Goal: Task Accomplishment & Management: Manage account settings

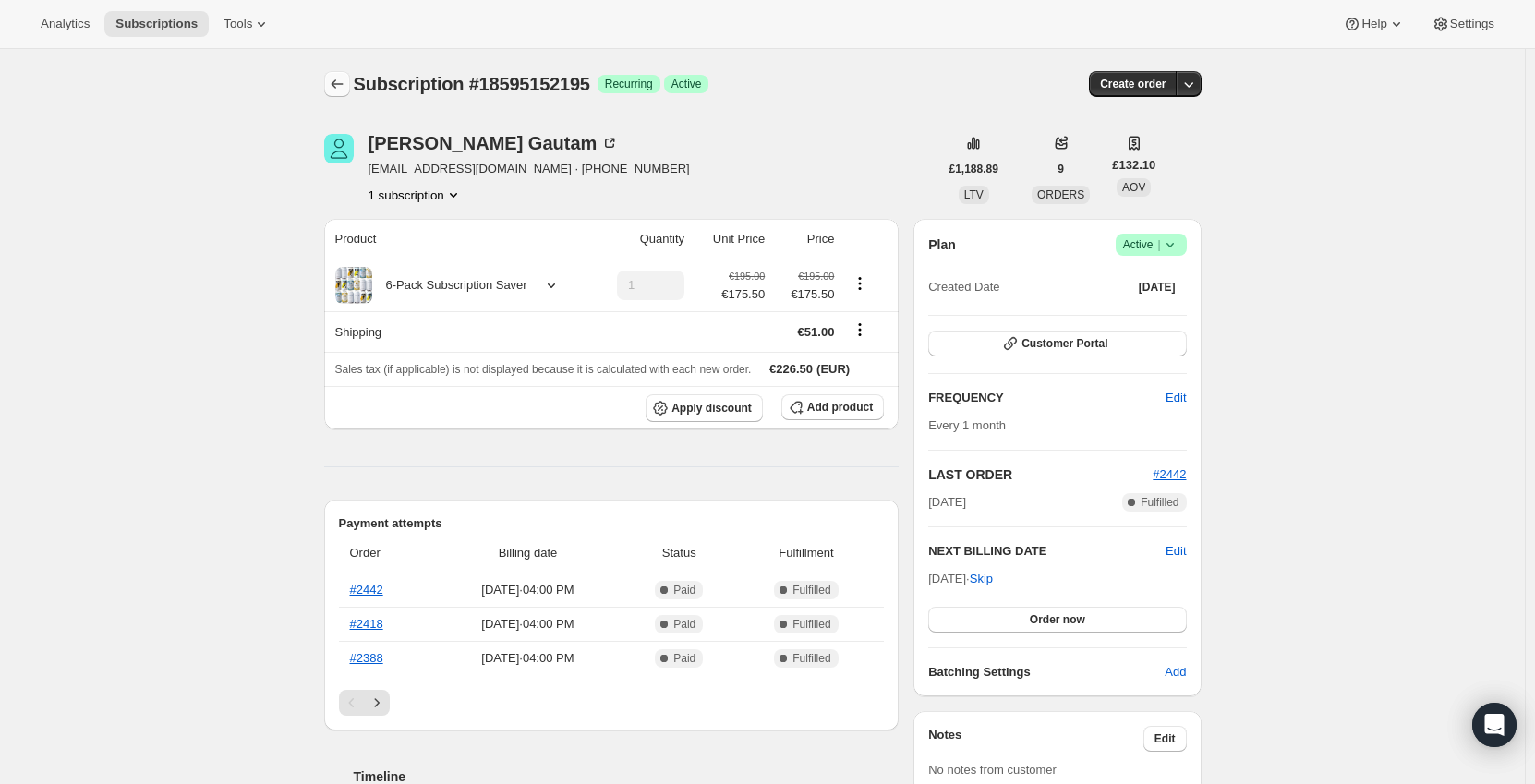
click at [347, 82] on icon "Subscriptions" at bounding box center [336, 83] width 18 height 18
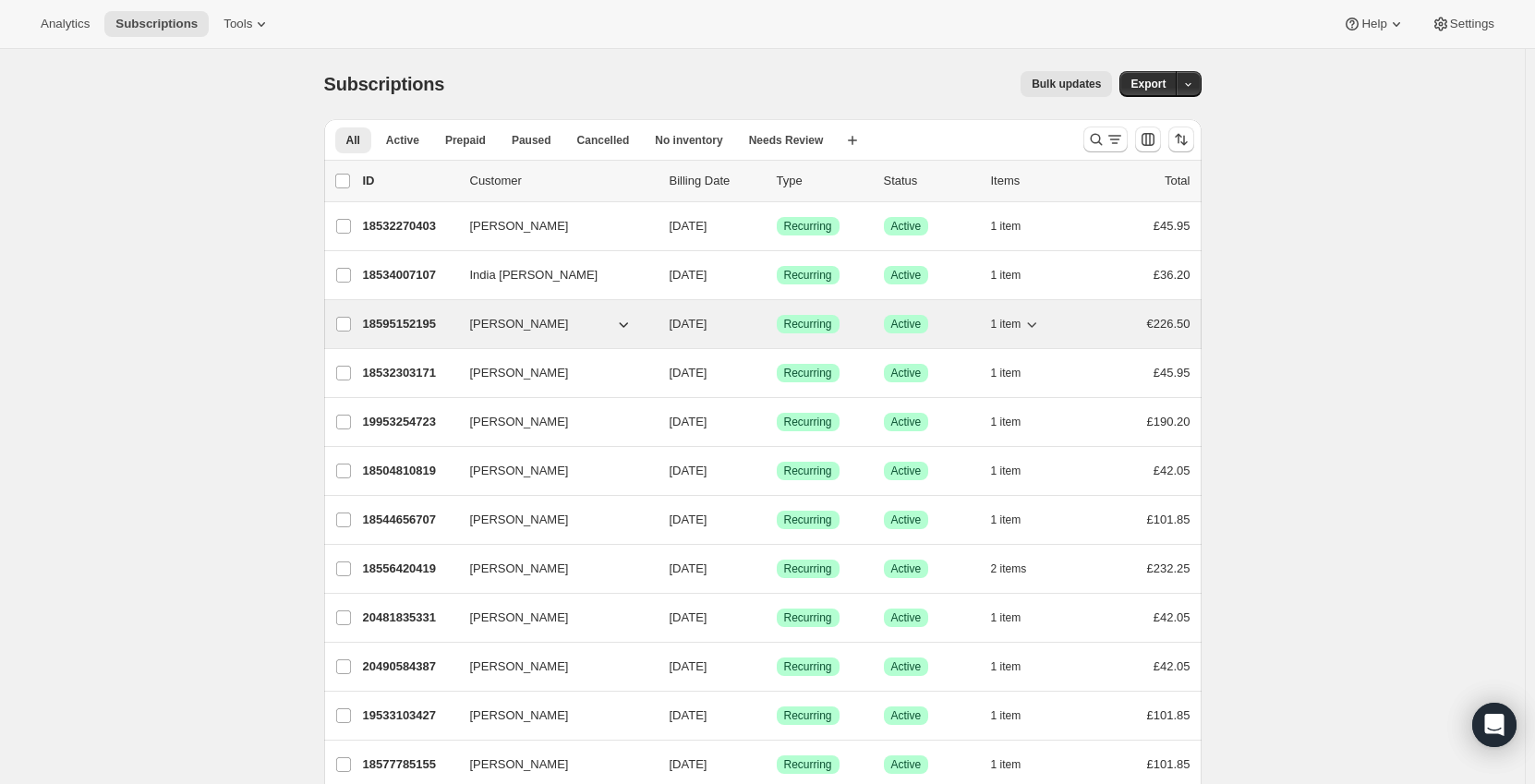
click at [491, 321] on span "[PERSON_NAME]" at bounding box center [519, 324] width 99 height 18
click at [414, 317] on p "18595152195" at bounding box center [409, 324] width 92 height 18
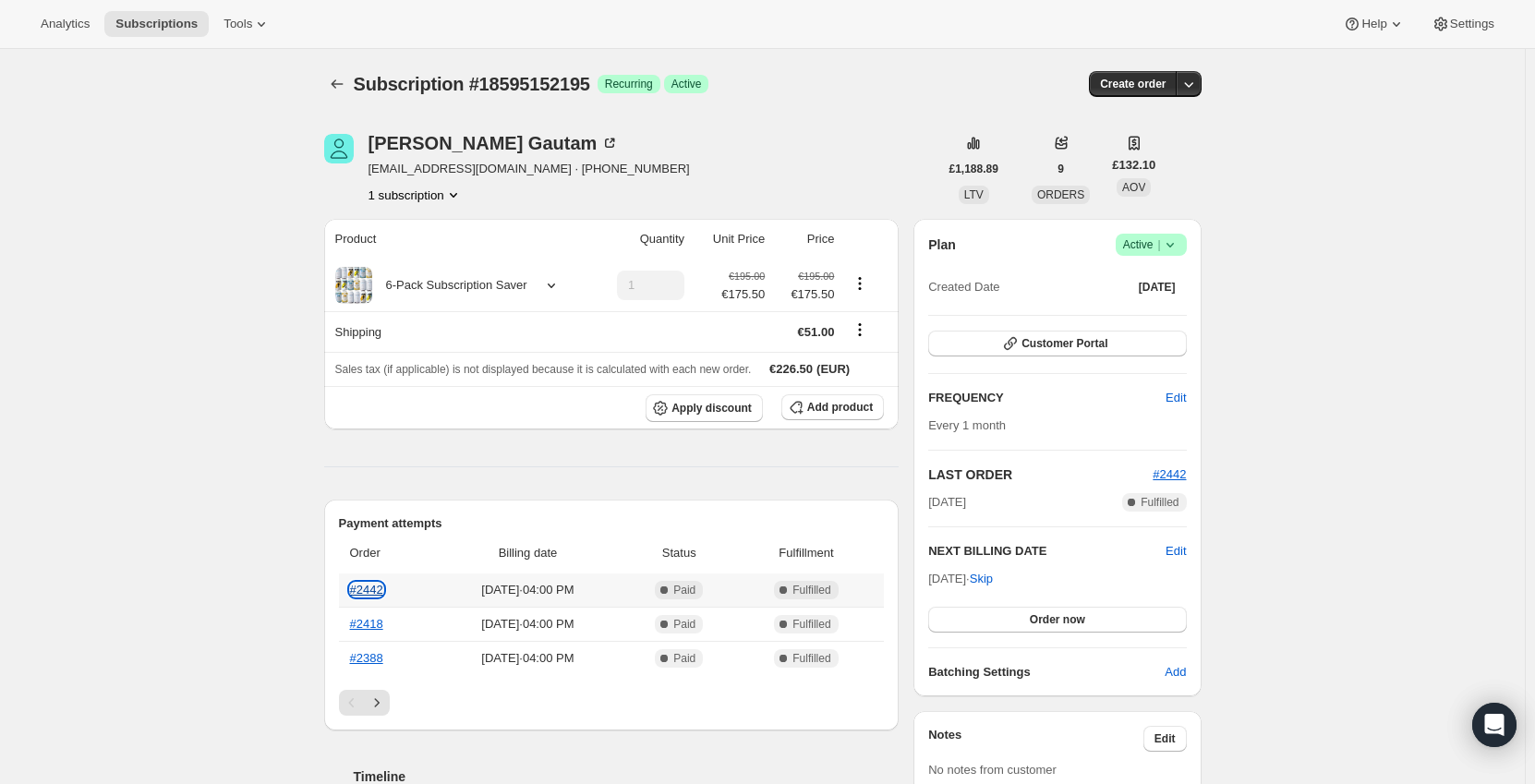
click at [374, 587] on link "#2442" at bounding box center [367, 590] width 34 height 13
click at [374, 585] on link "#2442" at bounding box center [367, 590] width 34 height 13
